Goal: Information Seeking & Learning: Check status

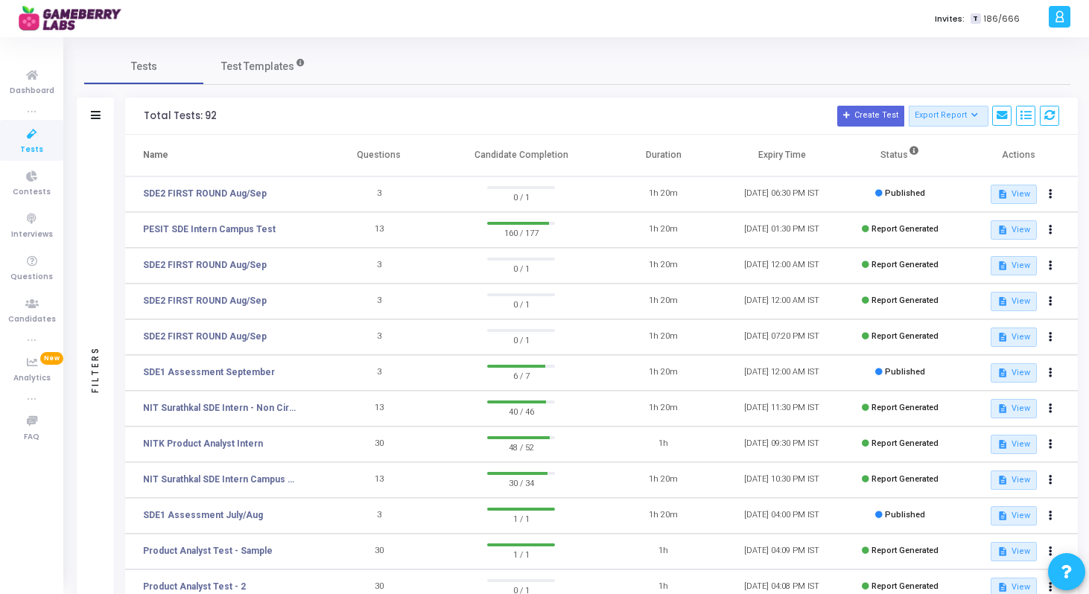
scroll to position [198, 0]
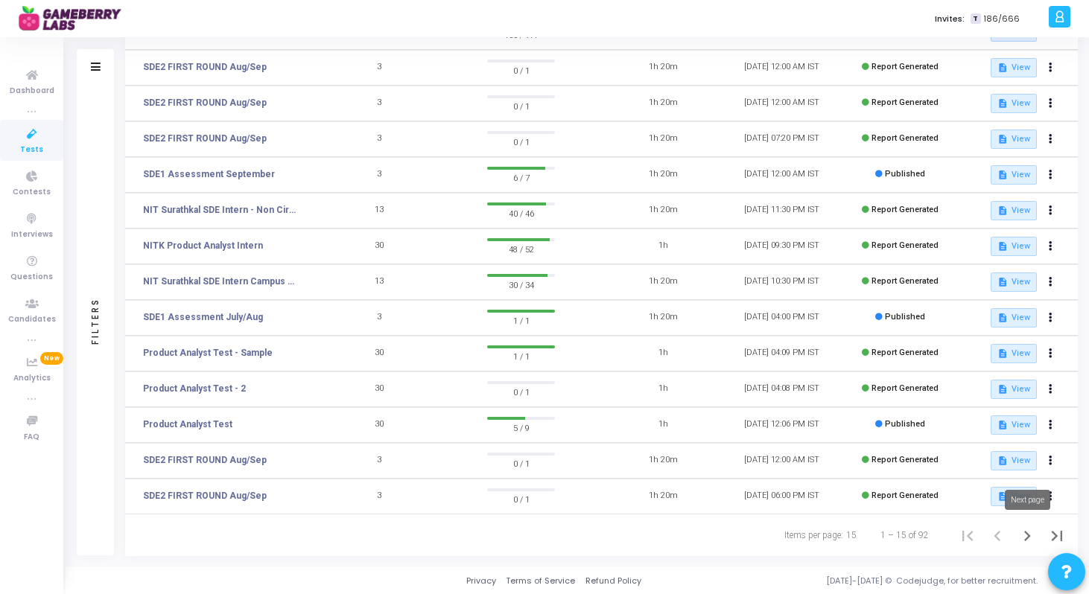
click at [1035, 527] on icon "Next page" at bounding box center [1027, 536] width 21 height 21
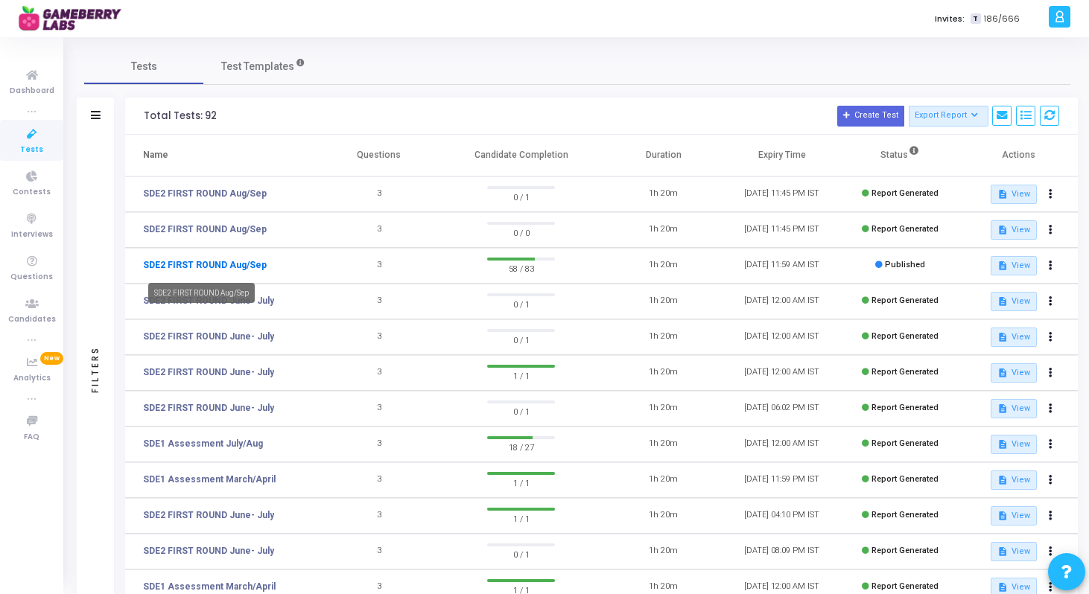
click at [241, 264] on link "SDE2 FIRST ROUND Aug/Sep" at bounding box center [205, 265] width 124 height 13
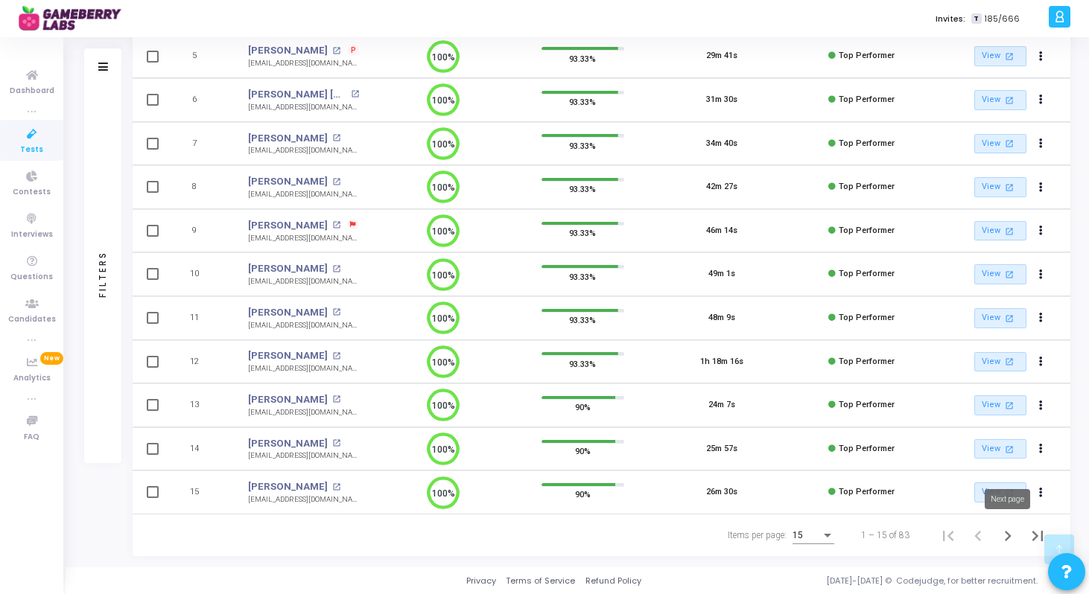
click at [1013, 533] on icon "Next page" at bounding box center [1008, 536] width 21 height 21
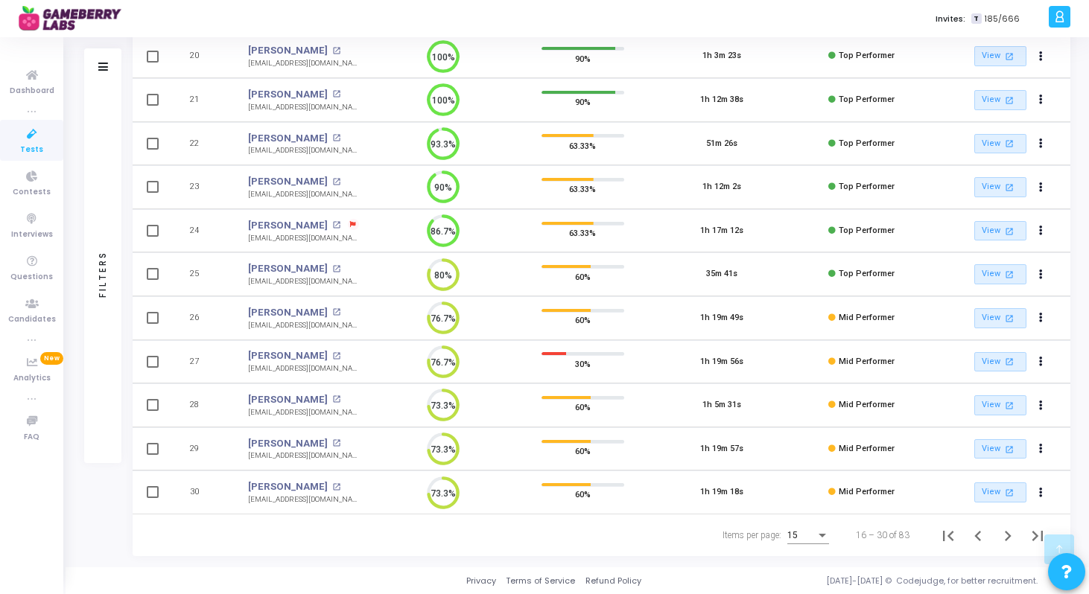
click at [815, 534] on div "15" at bounding box center [801, 536] width 28 height 10
click at [815, 531] on span "50" at bounding box center [809, 527] width 42 height 27
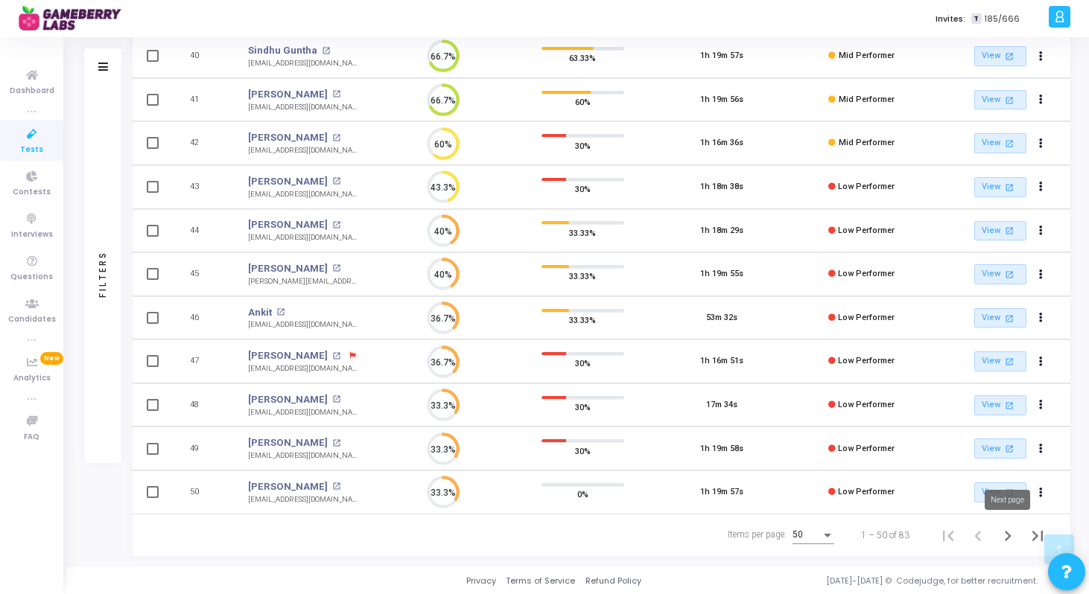
click at [1010, 537] on icon "Next page" at bounding box center [1008, 536] width 21 height 21
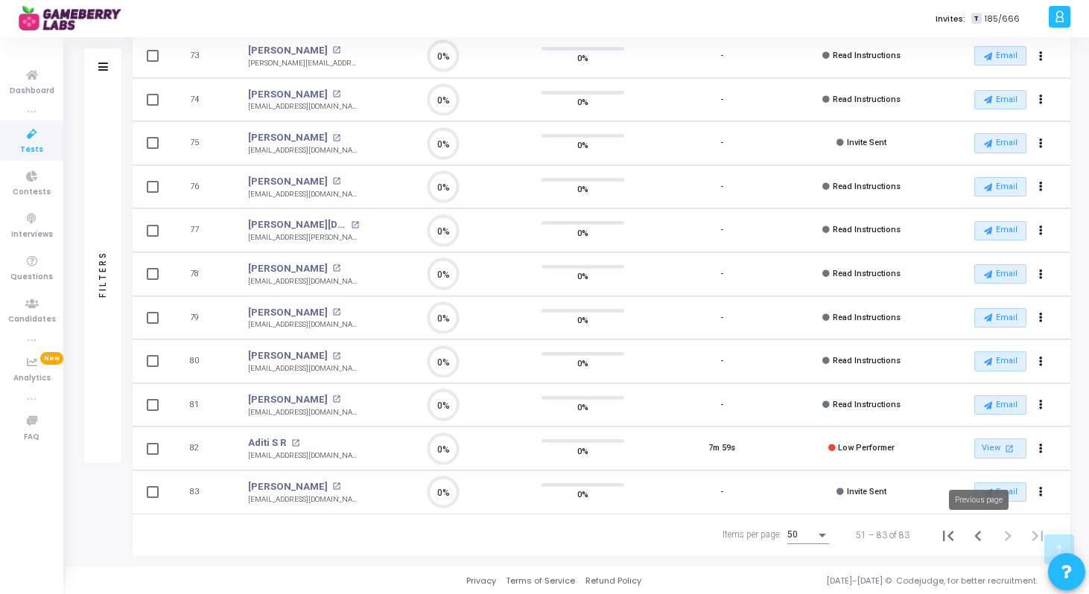
click at [976, 536] on icon "Previous page" at bounding box center [977, 536] width 7 height 10
